Goal: Information Seeking & Learning: Learn about a topic

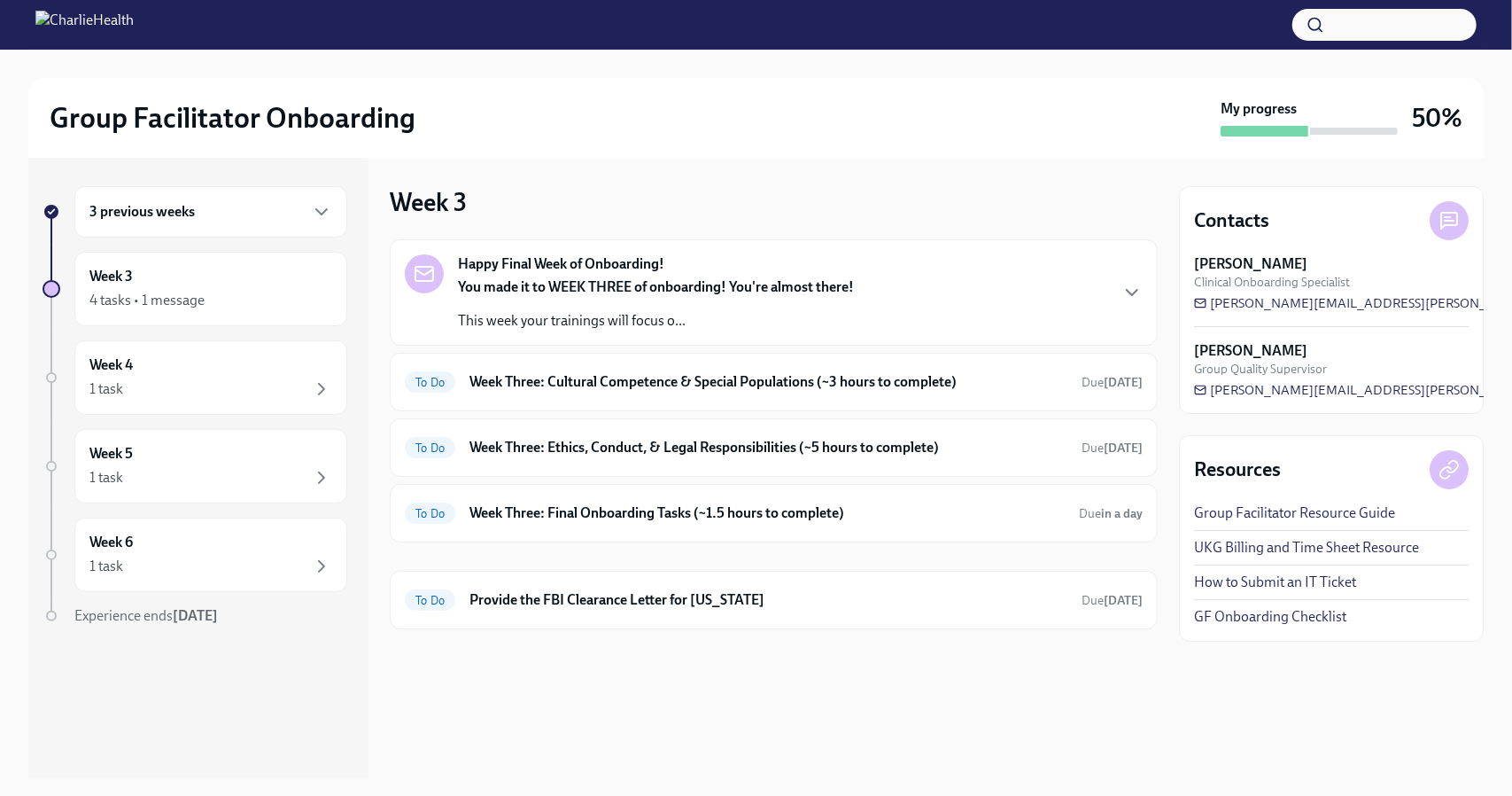
click at [668, 309] on div "You made it to WEEK THREE of onboarding! You're almost there! This week your tr…" at bounding box center [656, 304] width 396 height 53
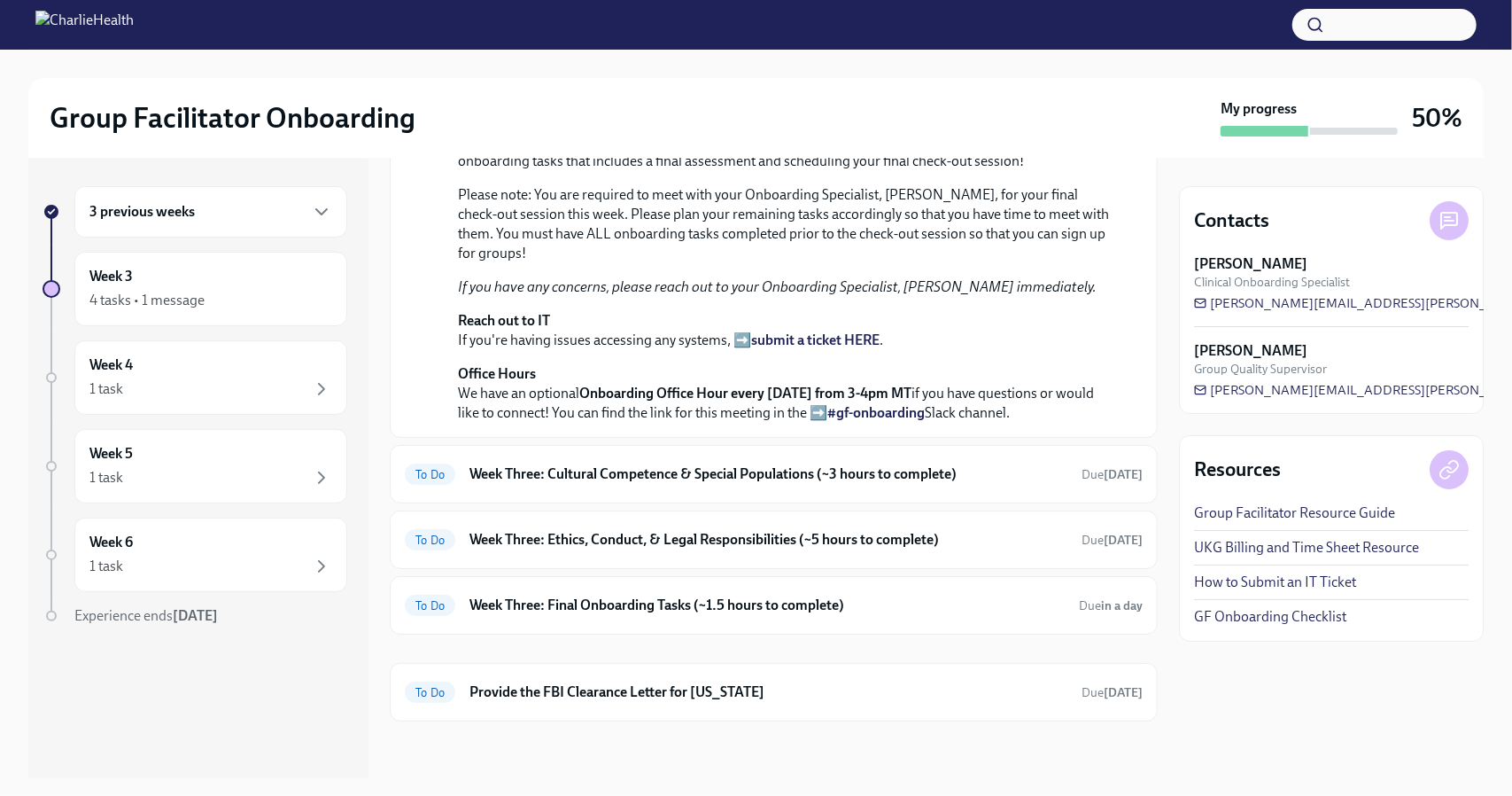
scroll to position [456, 0]
click at [751, 350] on p "Reach out to IT If you're having issues accessing any systems, ➡️ submit a tick…" at bounding box center [785, 330] width 657 height 39
click at [796, 349] on strong "submit a ticket HERE" at bounding box center [816, 340] width 129 height 17
click at [914, 484] on h6 "Week Three: Cultural Competence & Special Populations (~3 hours to complete)" at bounding box center [768, 474] width 598 height 20
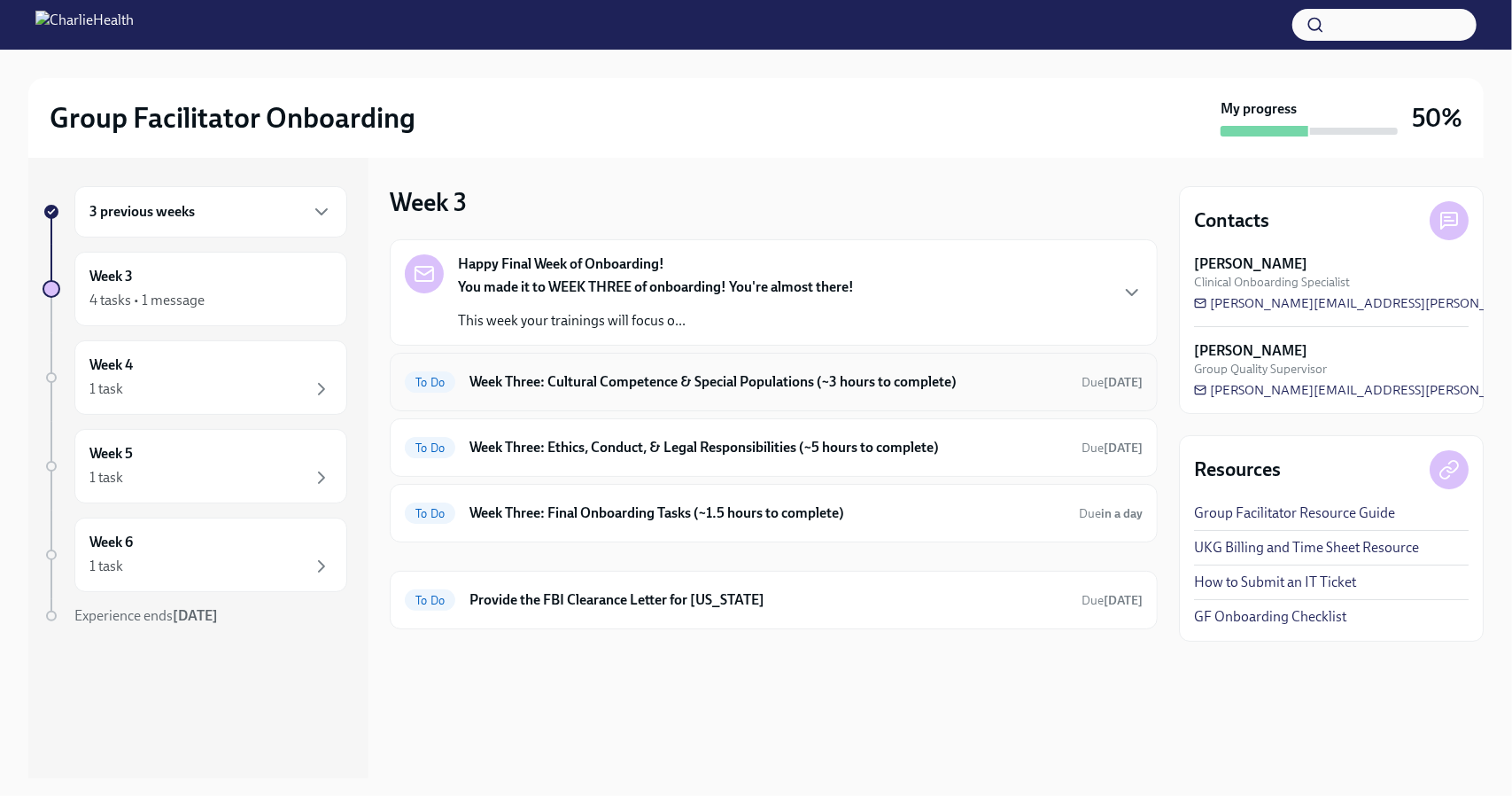
click at [928, 396] on div "To Do Week Three: Cultural Competence & Special Populations (~3 hours to comple…" at bounding box center [773, 382] width 768 height 59
click at [929, 373] on h6 "Week Three: Cultural Competence & Special Populations (~3 hours to complete)" at bounding box center [768, 382] width 598 height 20
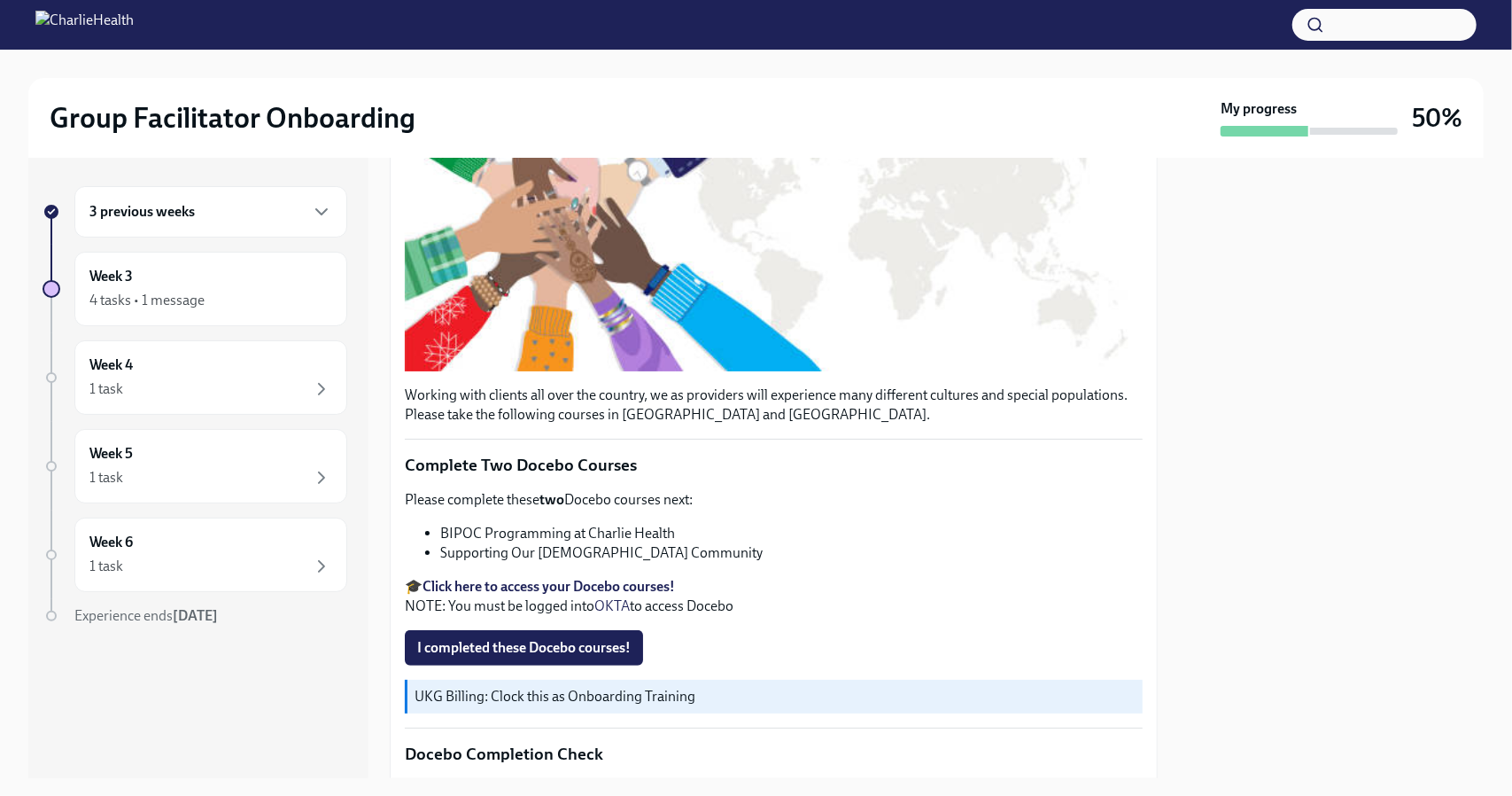
scroll to position [375, 0]
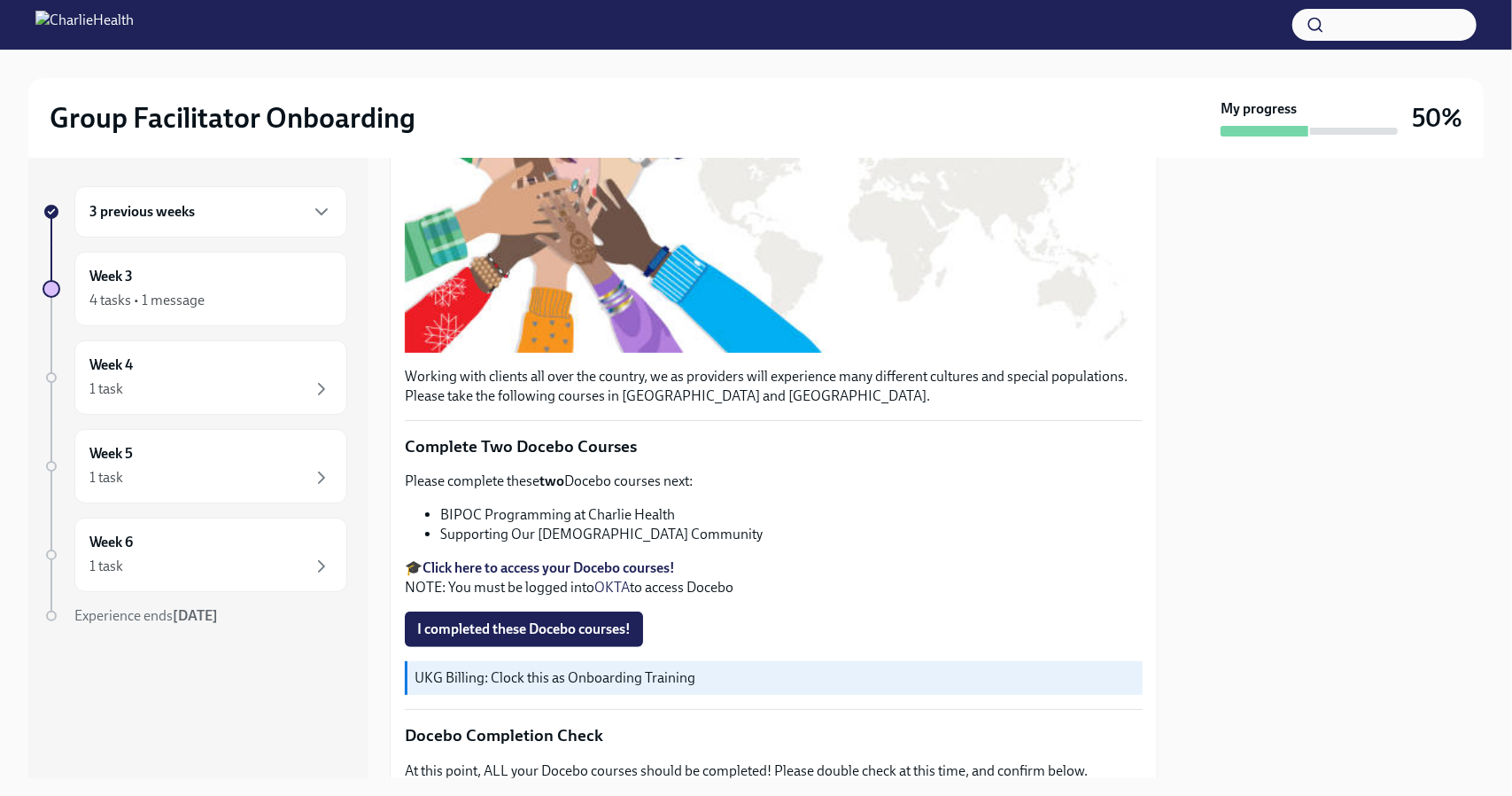
click at [568, 561] on strong "Click here to access your Docebo courses!" at bounding box center [549, 568] width 253 height 17
